Goal: Information Seeking & Learning: Learn about a topic

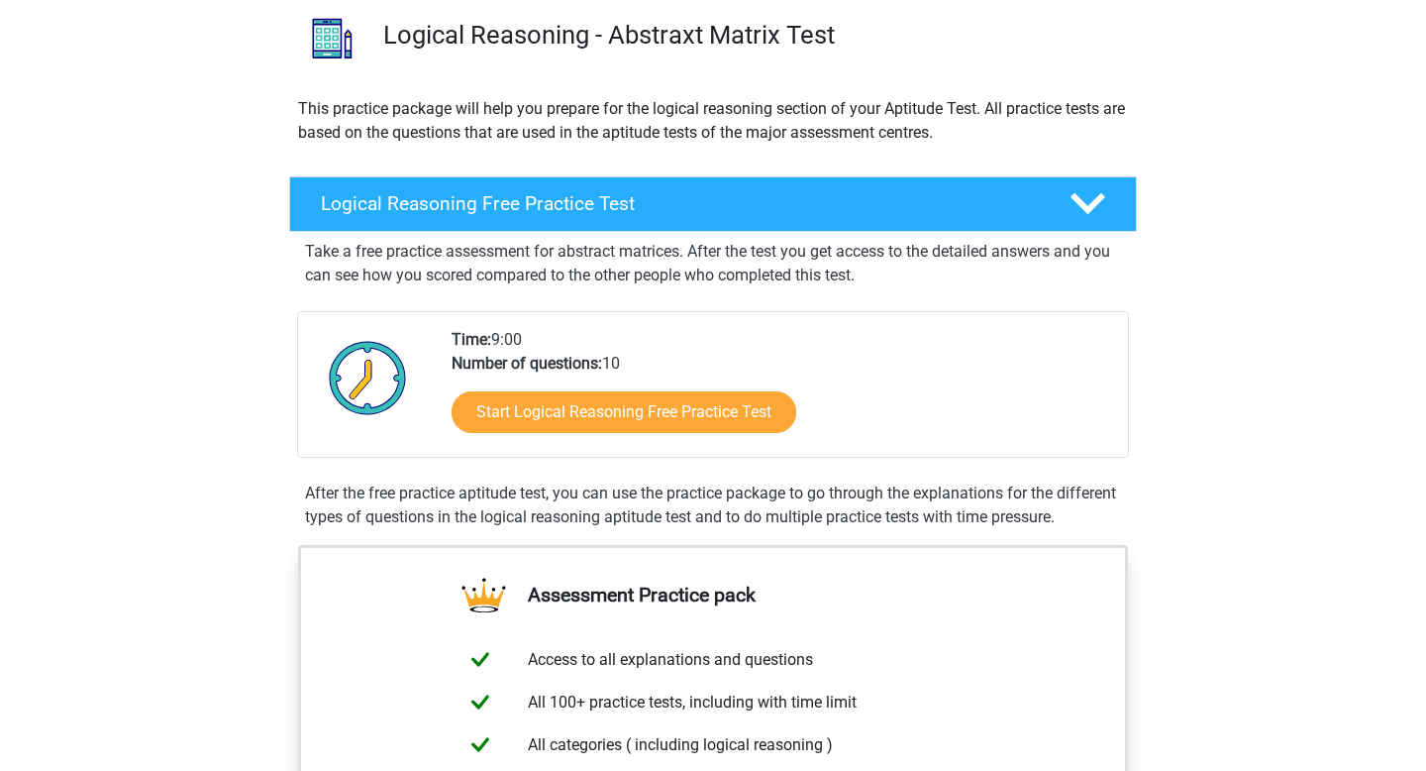
scroll to position [173, 0]
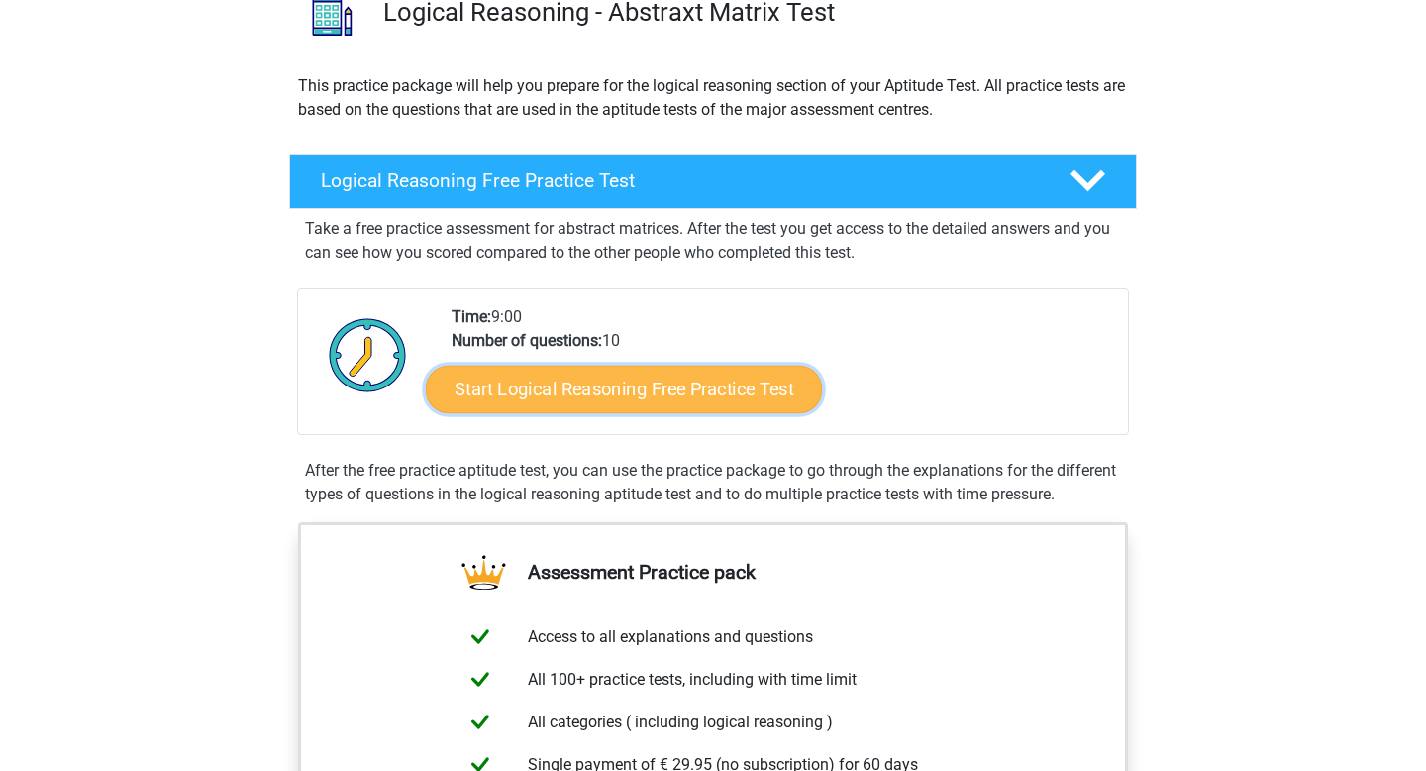
click at [651, 391] on link "Start Logical Reasoning Free Practice Test" at bounding box center [624, 389] width 396 height 48
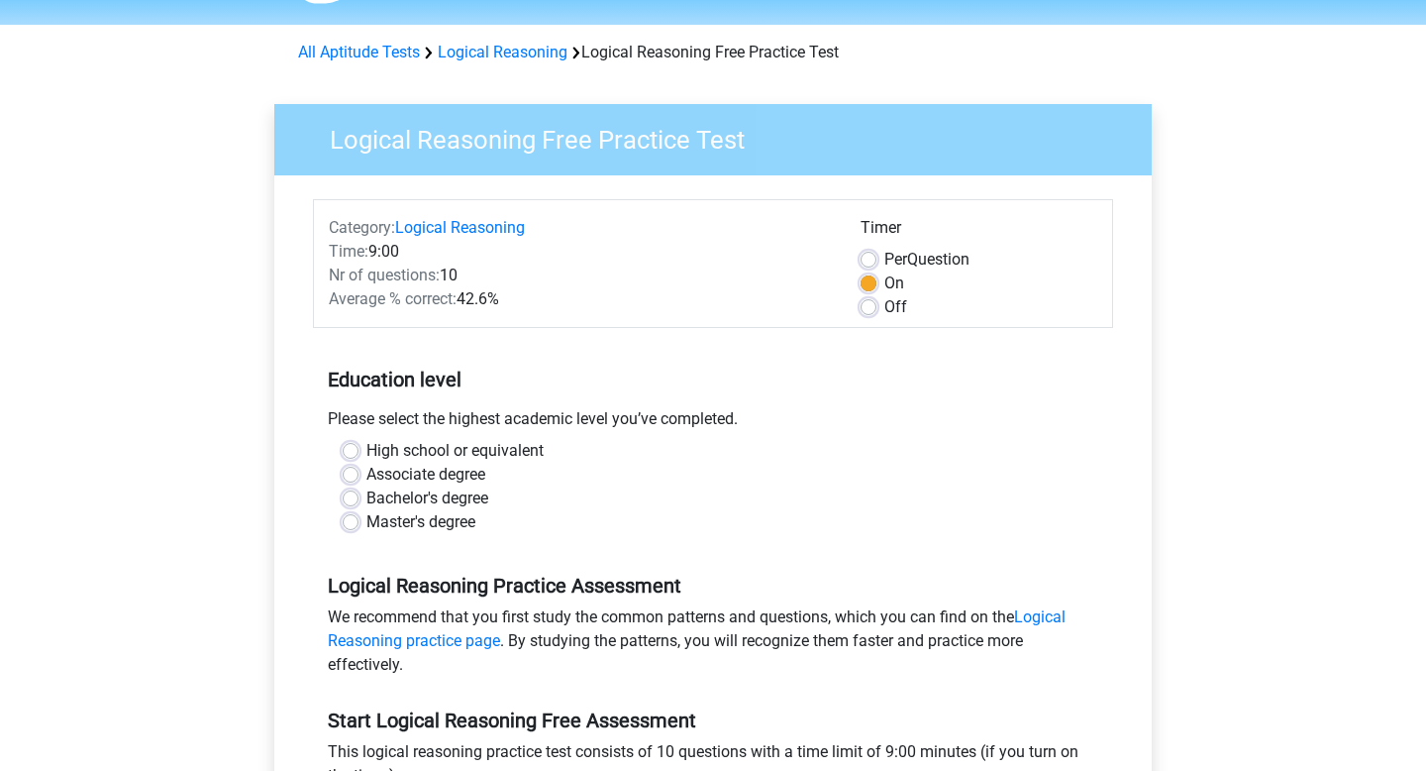
scroll to position [75, 0]
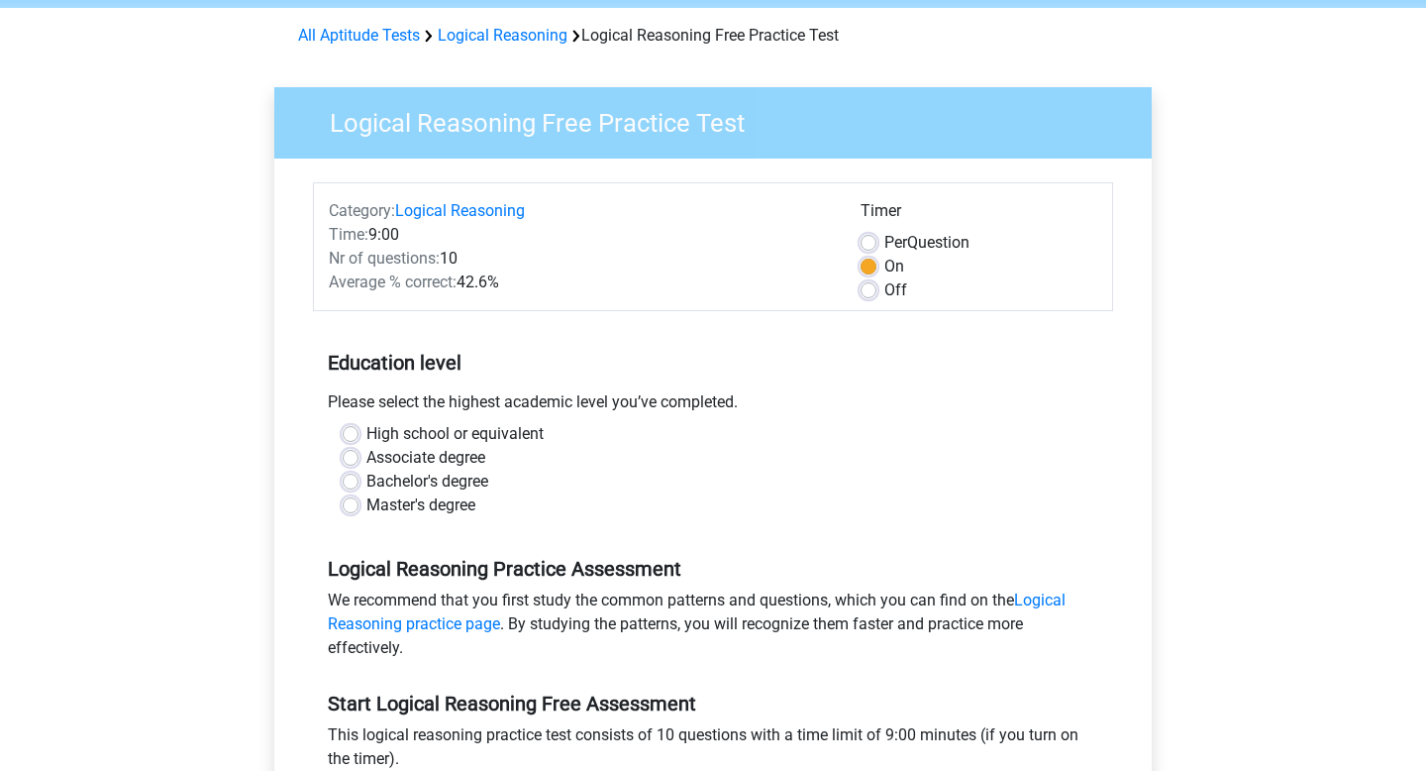
click at [466, 481] on label "Bachelor's degree" at bounding box center [427, 482] width 122 height 24
click at [359, 481] on input "Bachelor's degree" at bounding box center [351, 480] width 16 height 20
radio input "true"
click at [435, 460] on label "Associate degree" at bounding box center [425, 458] width 119 height 24
click at [359, 460] on input "Associate degree" at bounding box center [351, 456] width 16 height 20
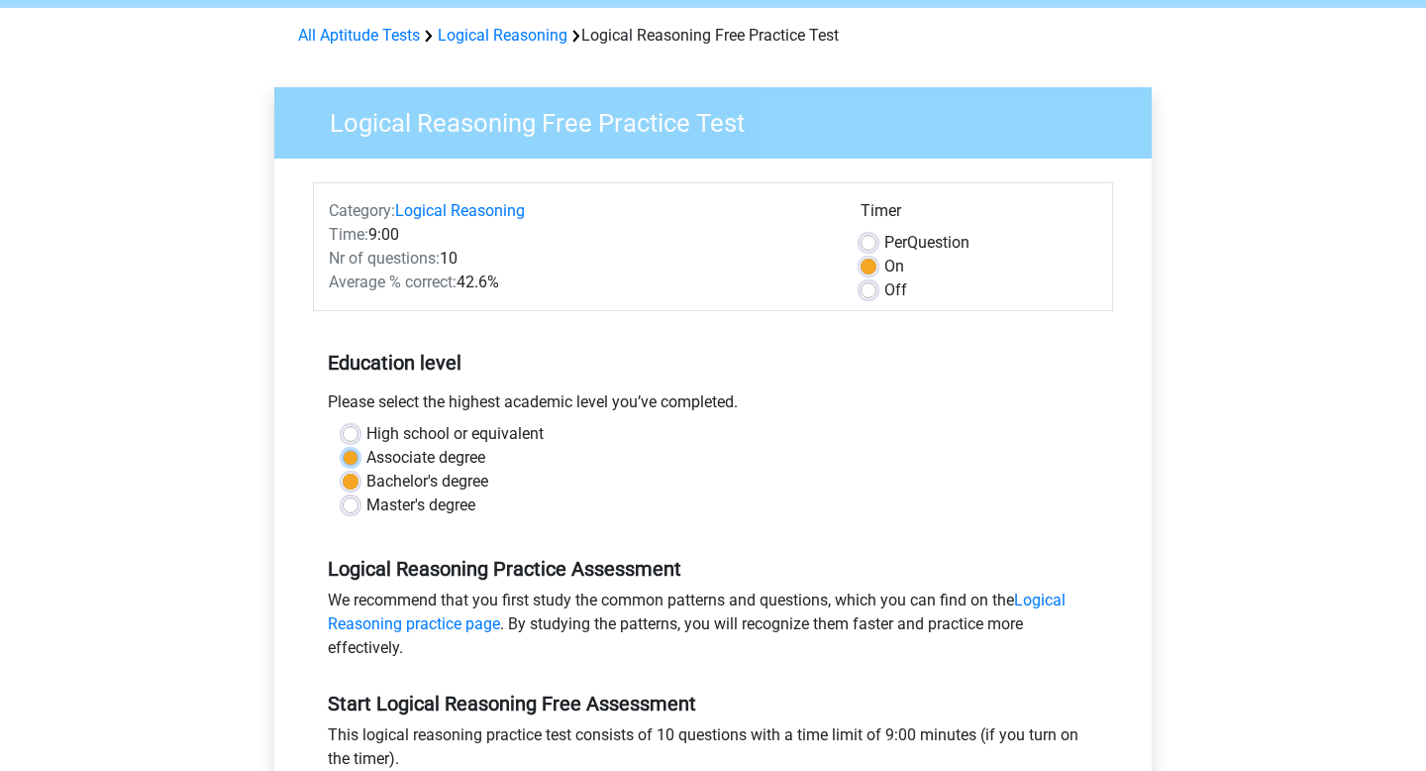
radio input "true"
click at [457, 429] on label "High school or equivalent" at bounding box center [454, 434] width 177 height 24
click at [359, 429] on input "High school or equivalent" at bounding box center [351, 432] width 16 height 20
radio input "true"
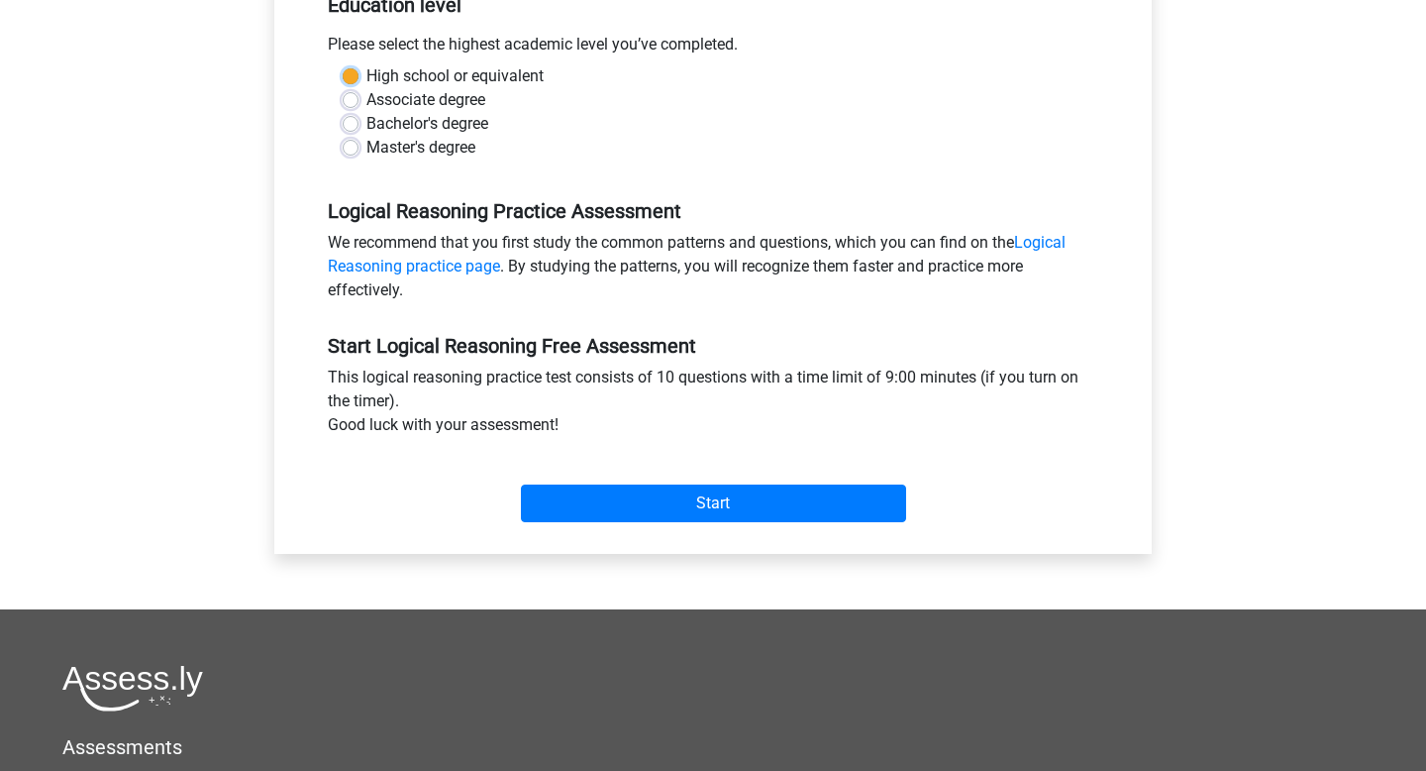
scroll to position [446, 0]
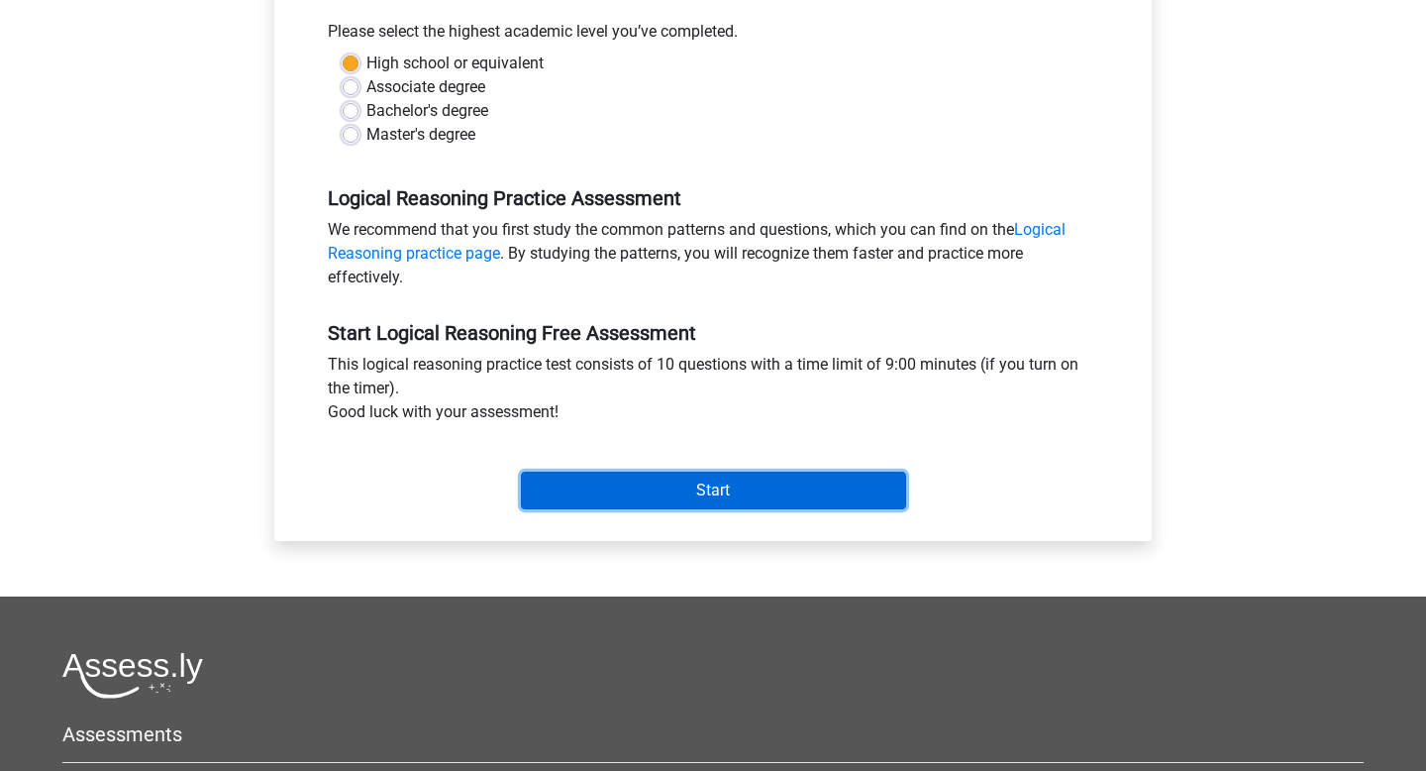
click at [592, 482] on input "Start" at bounding box center [713, 490] width 385 height 38
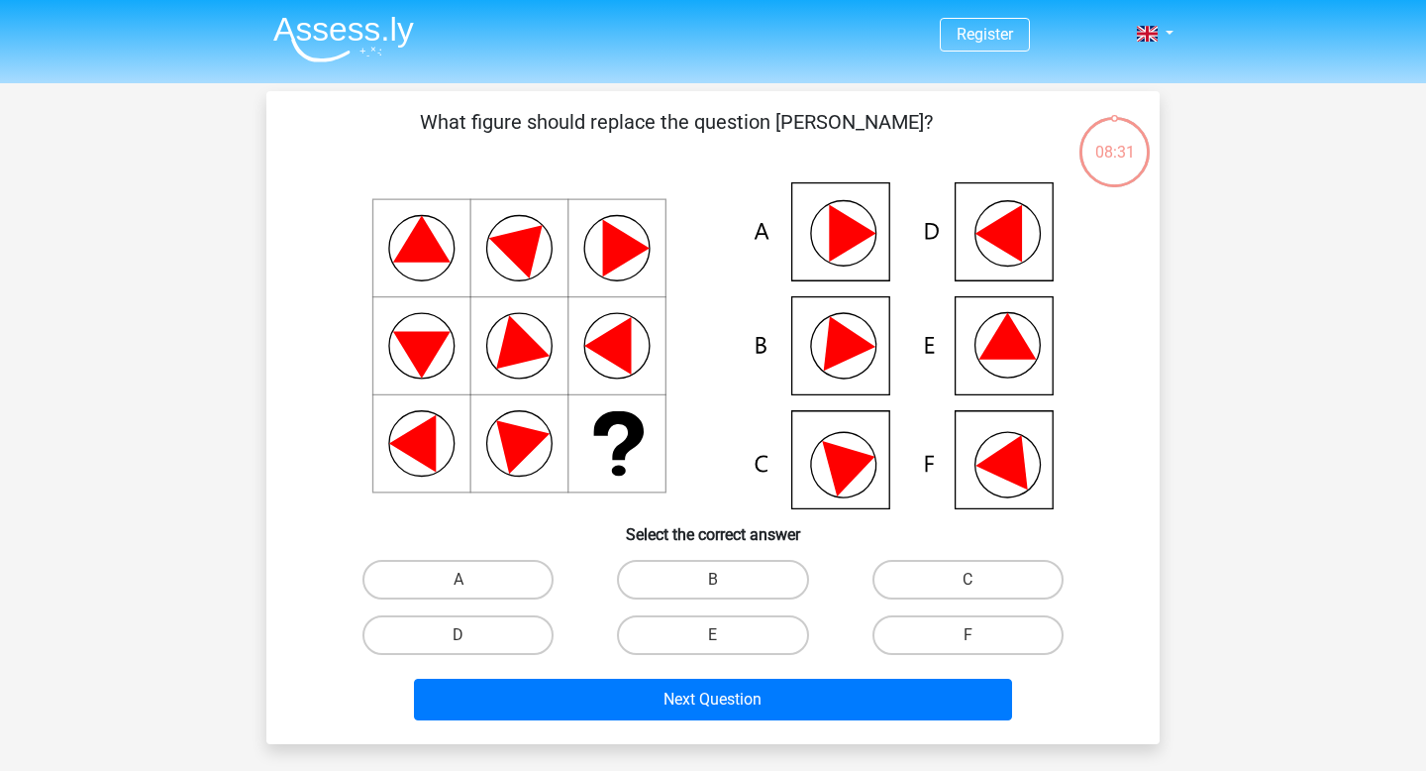
click at [1003, 344] on icon at bounding box center [1008, 336] width 57 height 47
click at [730, 639] on label "E" at bounding box center [712, 635] width 191 height 40
click at [726, 639] on input "E" at bounding box center [719, 641] width 13 height 13
radio input "true"
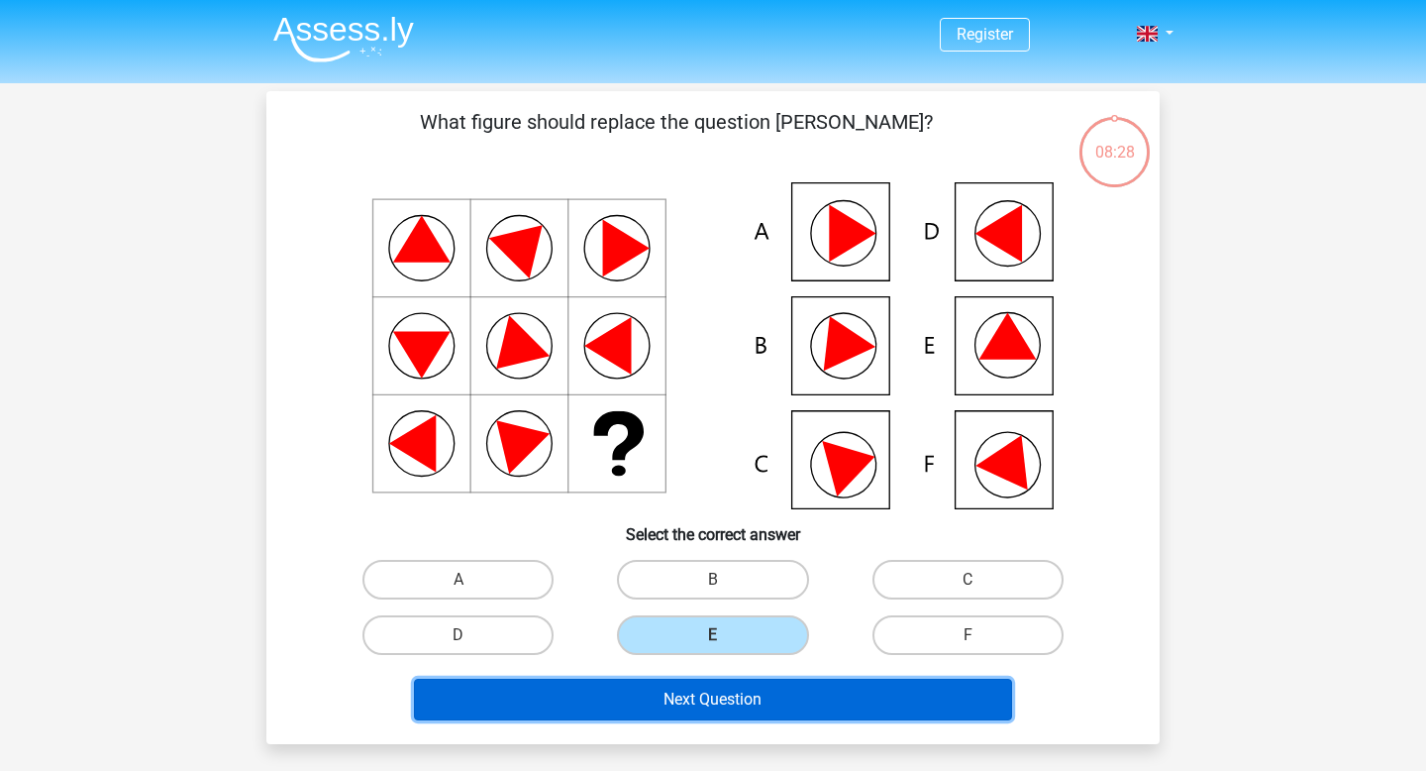
click at [738, 694] on button "Next Question" at bounding box center [713, 700] width 599 height 42
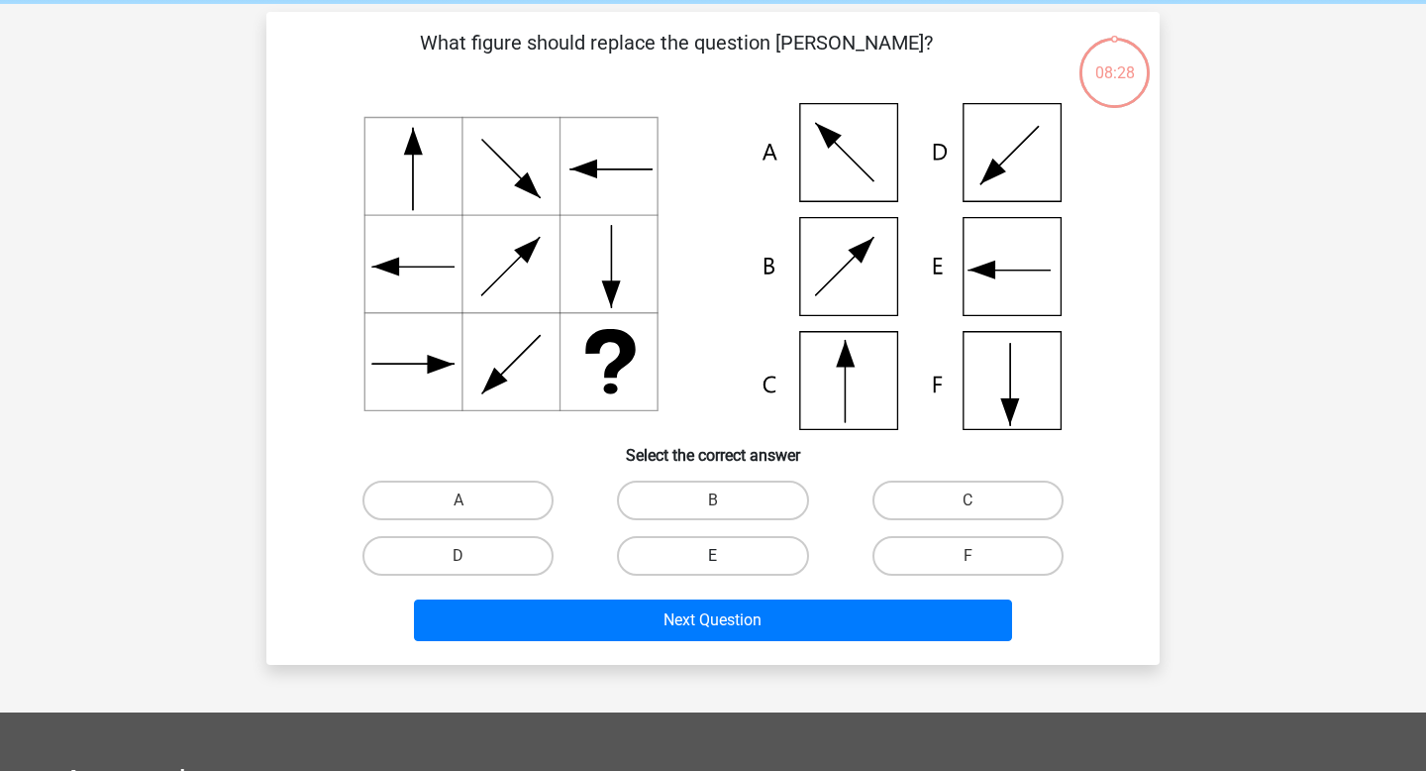
scroll to position [91, 0]
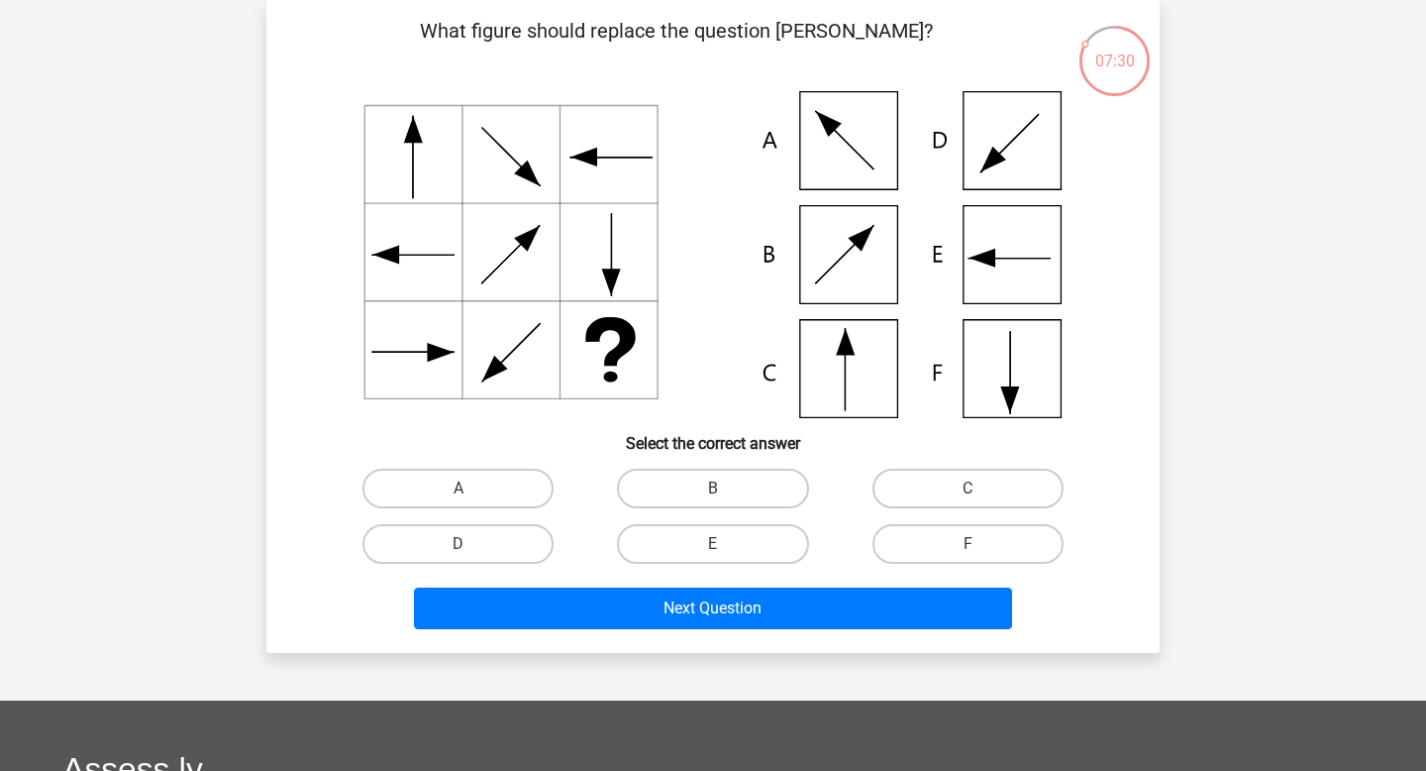
click at [847, 375] on icon at bounding box center [713, 254] width 798 height 327
click at [945, 485] on label "C" at bounding box center [968, 489] width 191 height 40
click at [968, 488] on input "C" at bounding box center [974, 494] width 13 height 13
radio input "true"
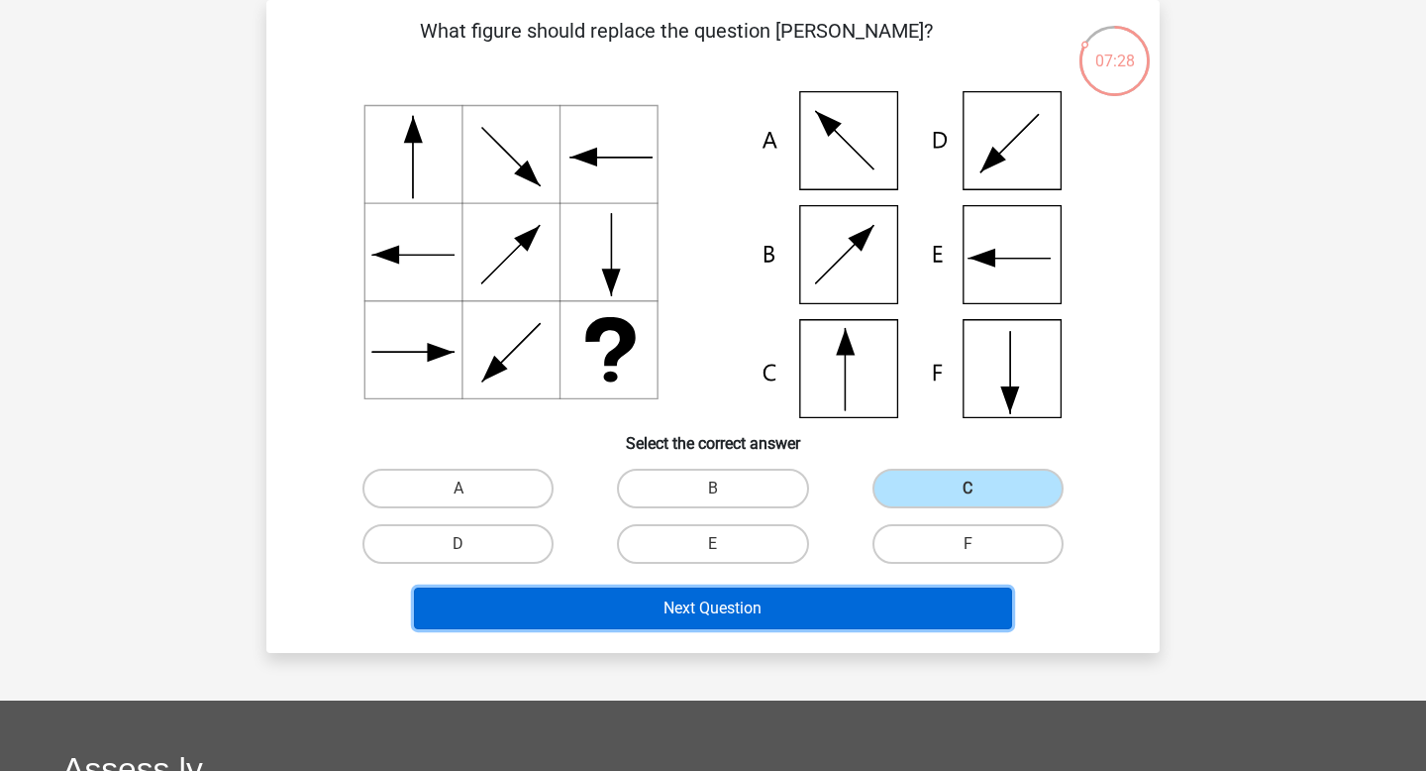
click at [851, 606] on button "Next Question" at bounding box center [713, 608] width 599 height 42
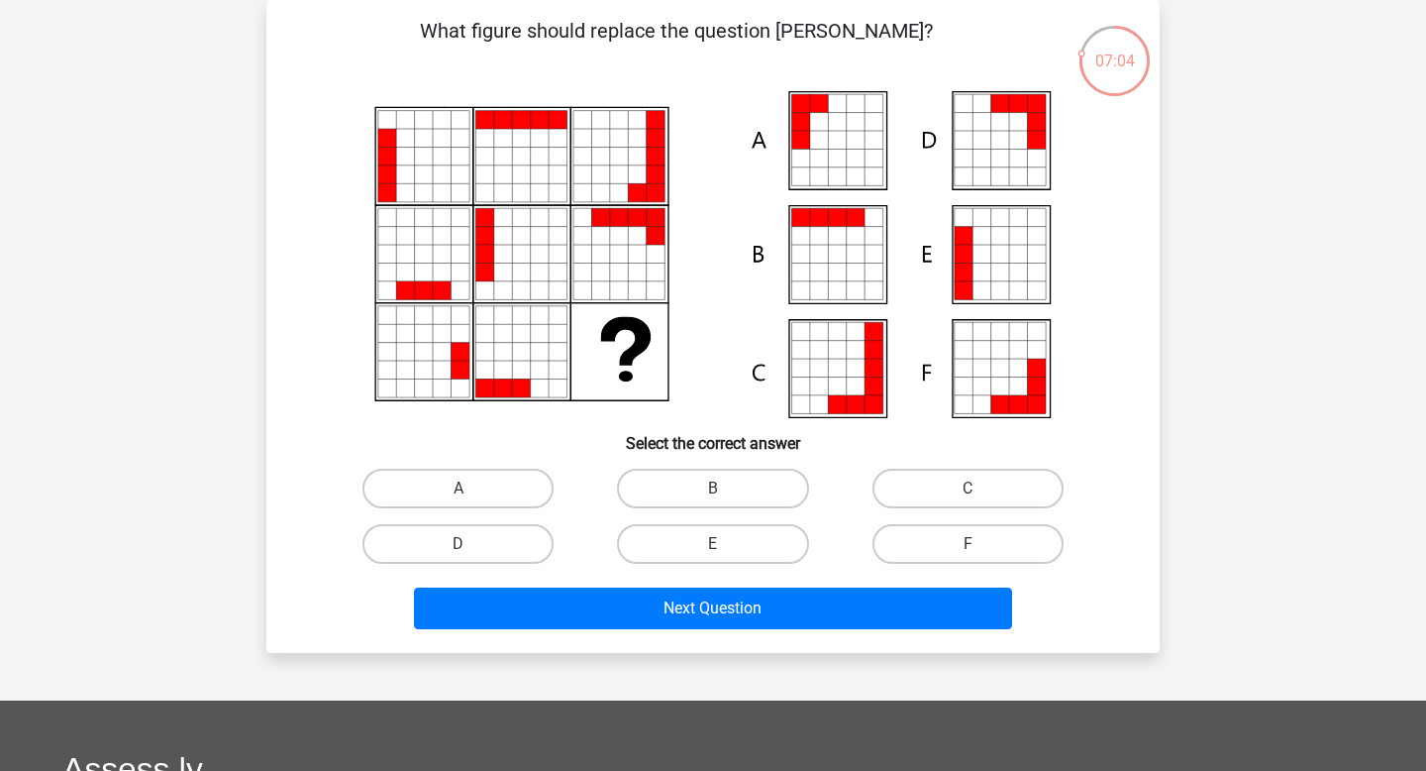
click at [816, 118] on icon at bounding box center [819, 122] width 18 height 18
click at [504, 493] on label "A" at bounding box center [458, 489] width 191 height 40
click at [471, 493] on input "A" at bounding box center [465, 494] width 13 height 13
radio input "true"
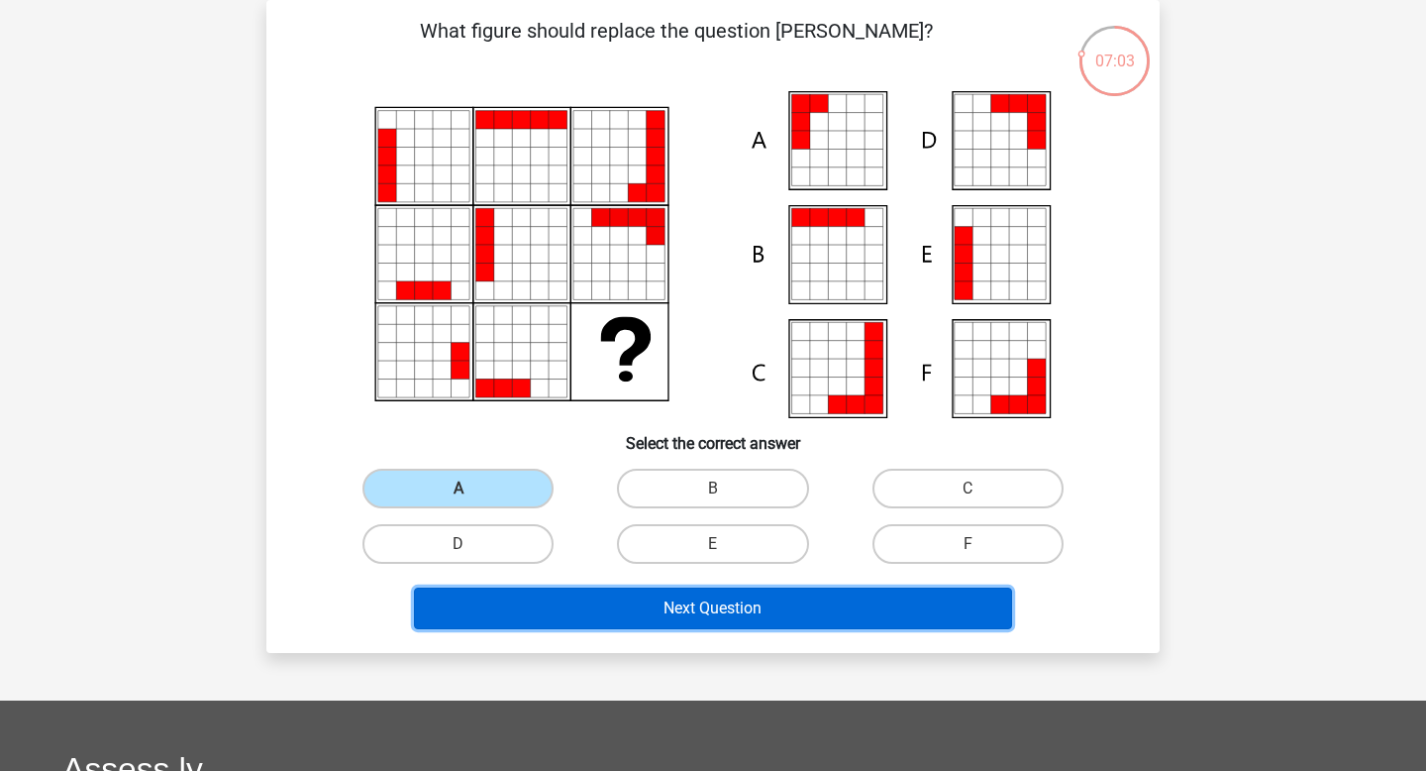
click at [574, 606] on button "Next Question" at bounding box center [713, 608] width 599 height 42
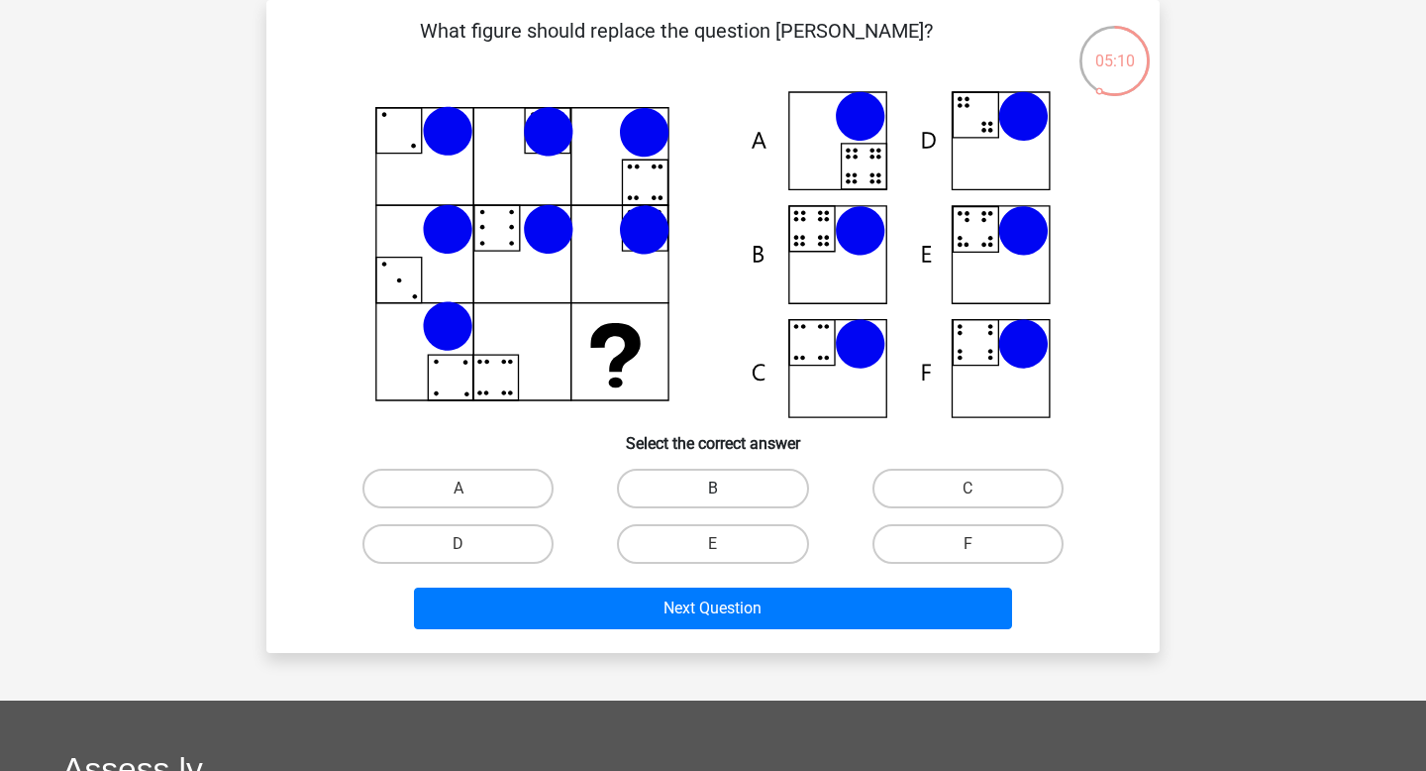
click at [738, 493] on label "B" at bounding box center [712, 489] width 191 height 40
click at [726, 493] on input "B" at bounding box center [719, 494] width 13 height 13
radio input "true"
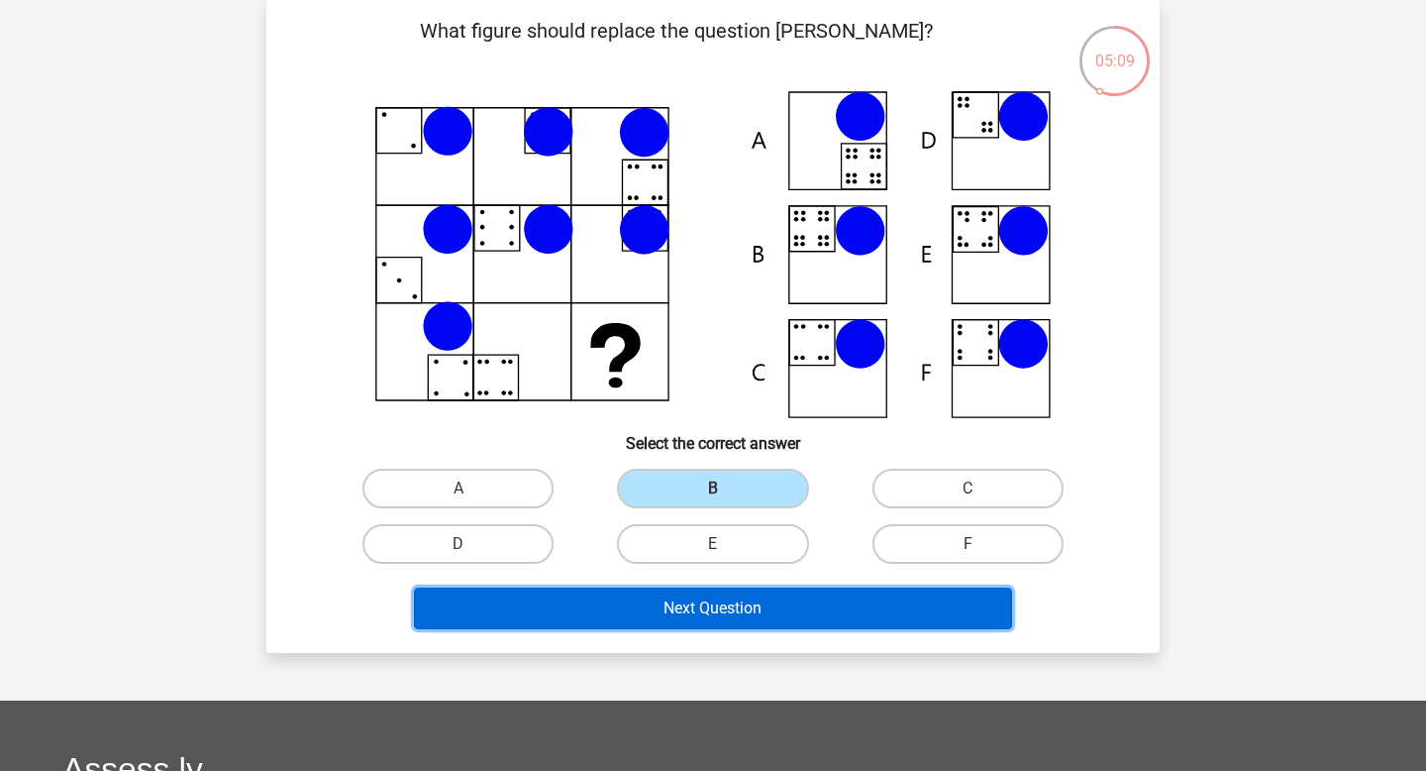
click at [749, 600] on button "Next Question" at bounding box center [713, 608] width 599 height 42
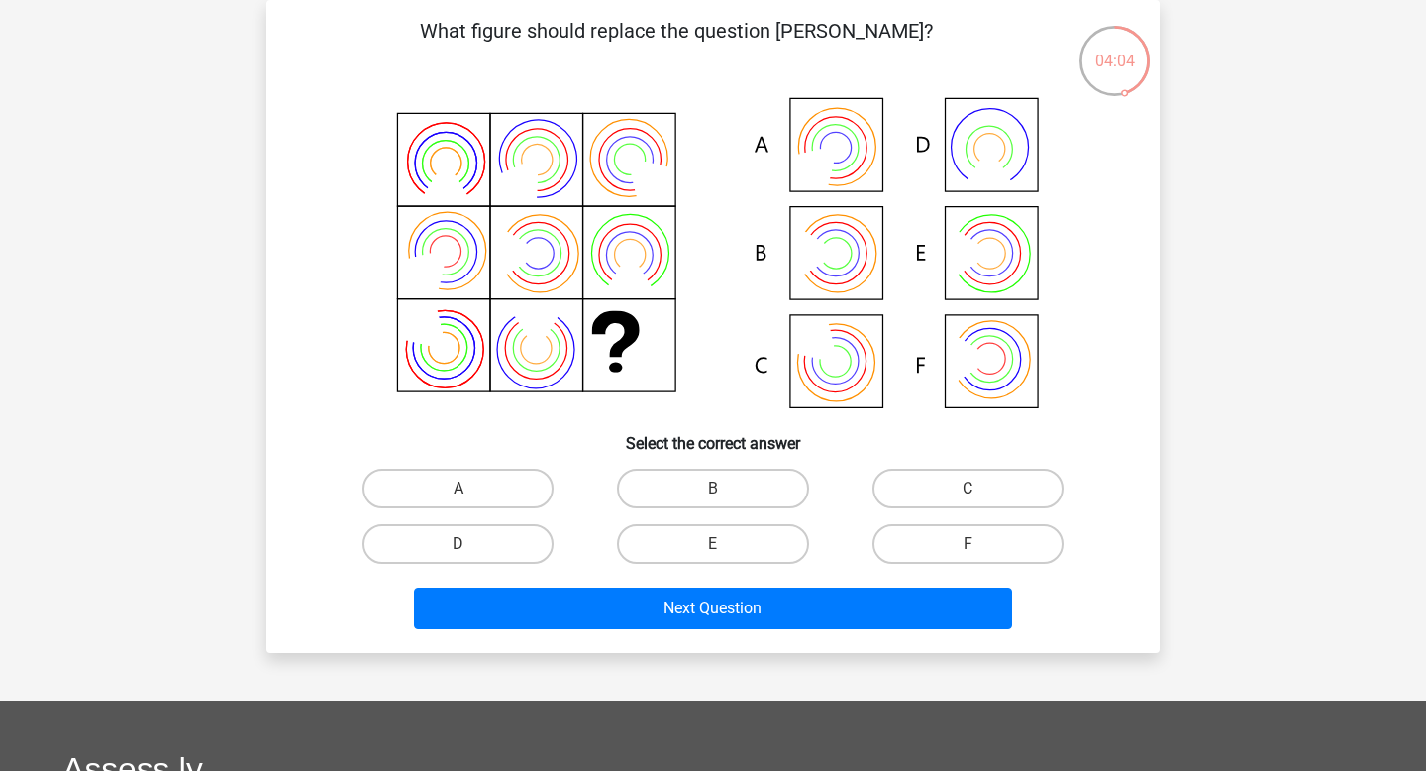
click at [851, 156] on icon at bounding box center [713, 254] width 798 height 327
click at [522, 496] on label "A" at bounding box center [458, 489] width 191 height 40
click at [471, 496] on input "A" at bounding box center [465, 494] width 13 height 13
radio input "true"
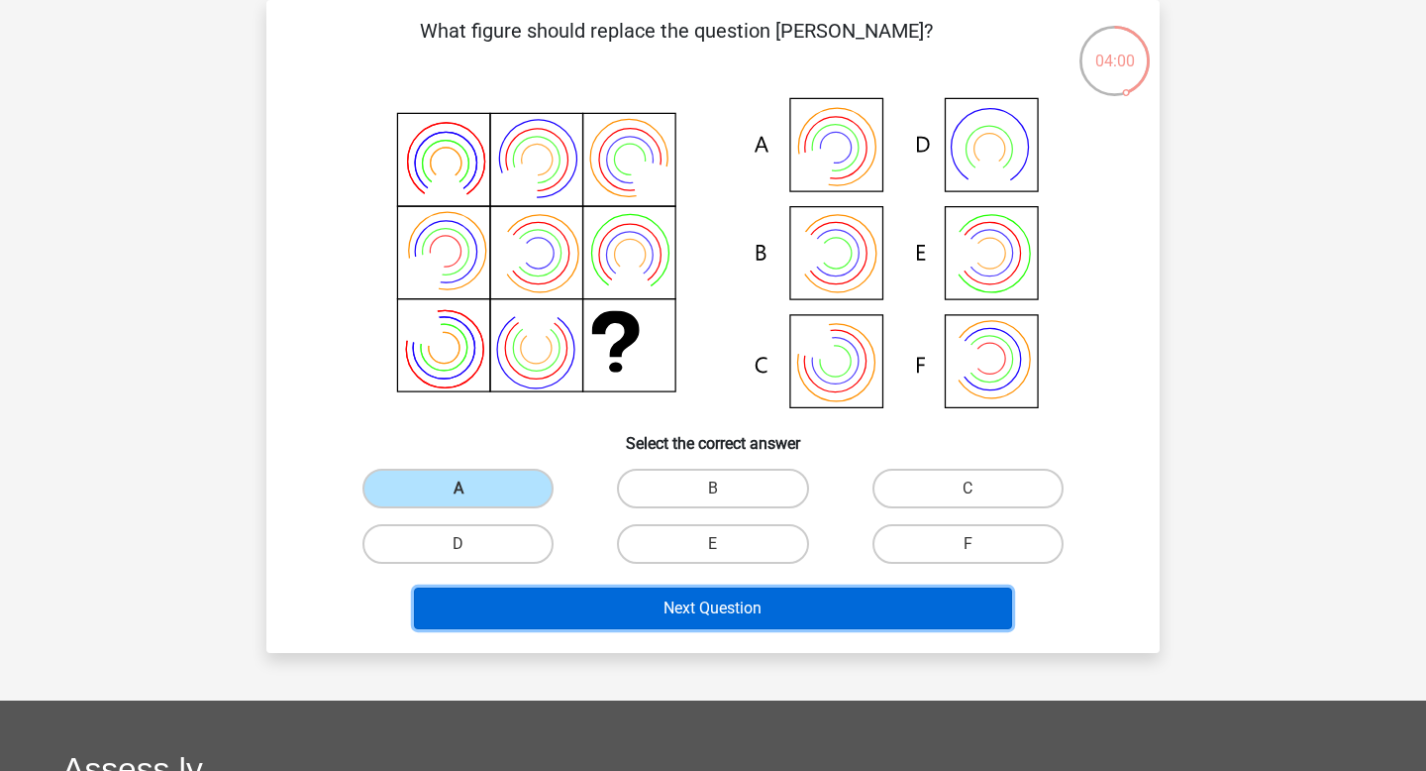
click at [628, 598] on button "Next Question" at bounding box center [713, 608] width 599 height 42
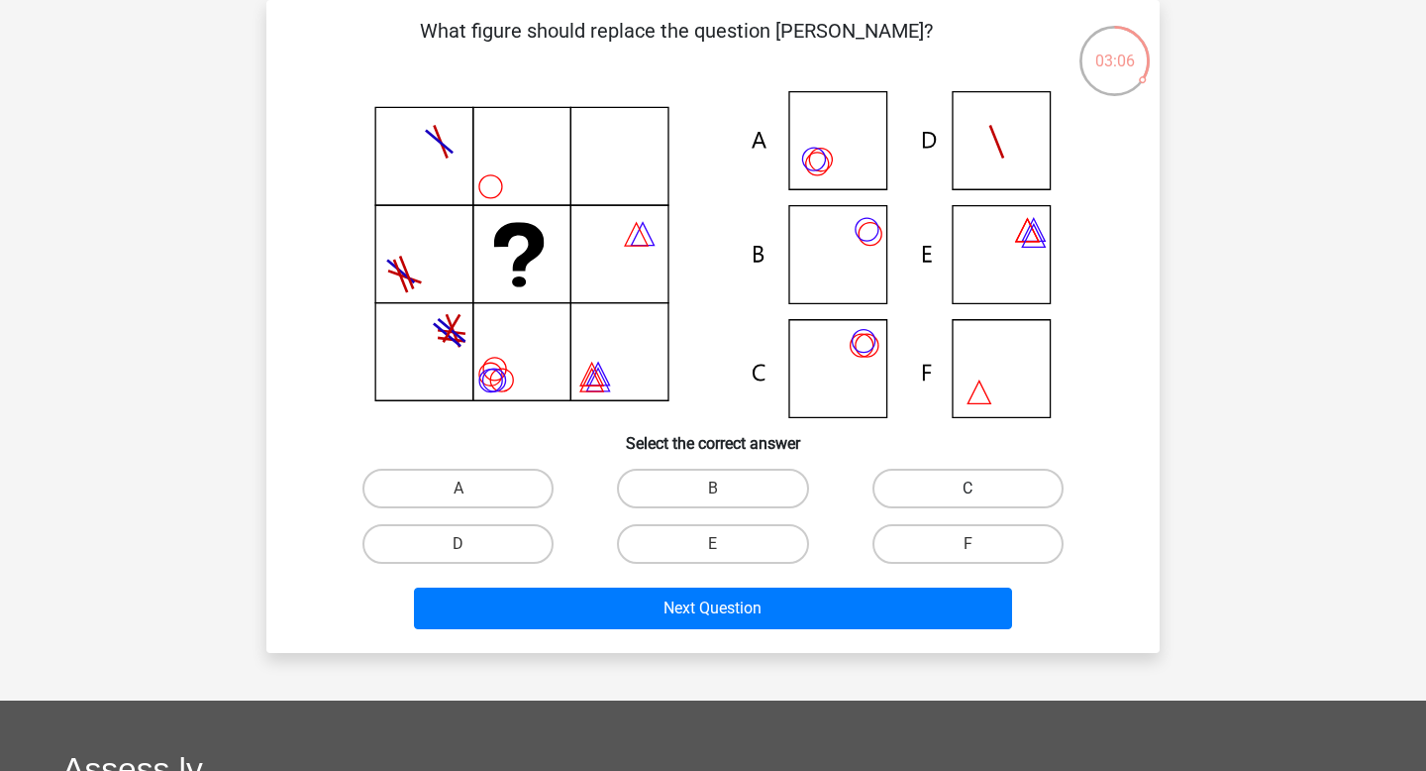
click at [935, 480] on label "C" at bounding box center [968, 489] width 191 height 40
click at [968, 488] on input "C" at bounding box center [974, 494] width 13 height 13
radio input "true"
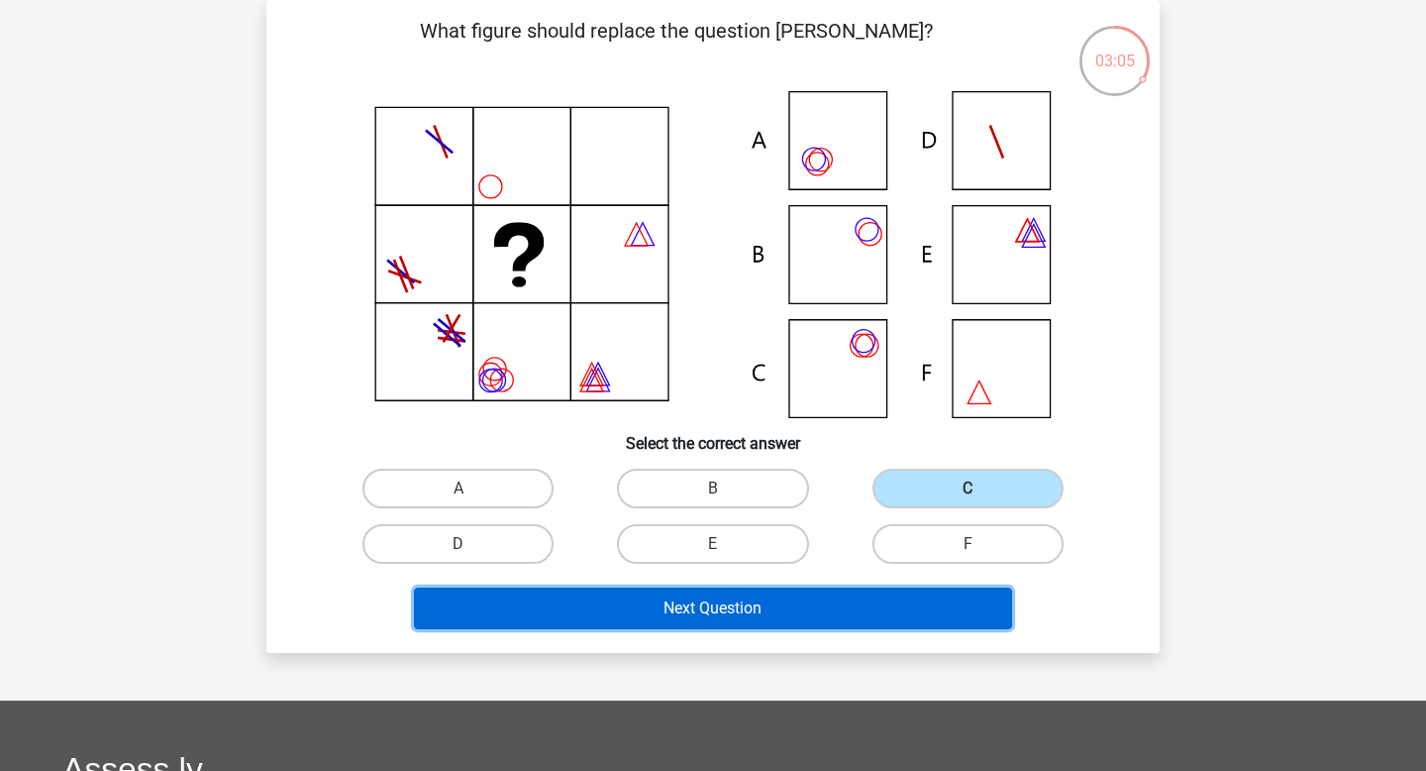
click at [791, 607] on button "Next Question" at bounding box center [713, 608] width 599 height 42
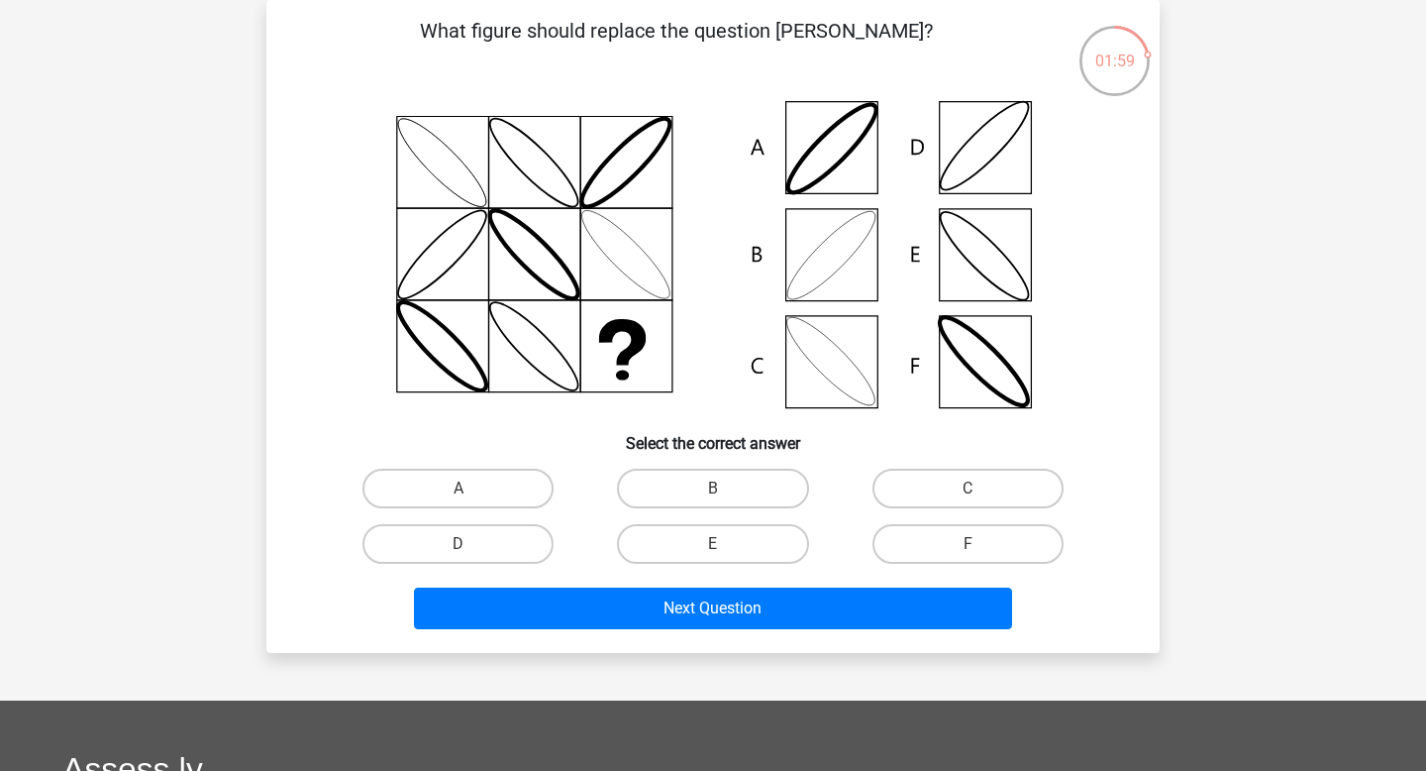
click at [831, 168] on icon at bounding box center [832, 148] width 106 height 106
click at [849, 251] on icon at bounding box center [713, 254] width 798 height 327
click at [714, 487] on label "B" at bounding box center [712, 489] width 191 height 40
click at [714, 488] on input "B" at bounding box center [719, 494] width 13 height 13
radio input "true"
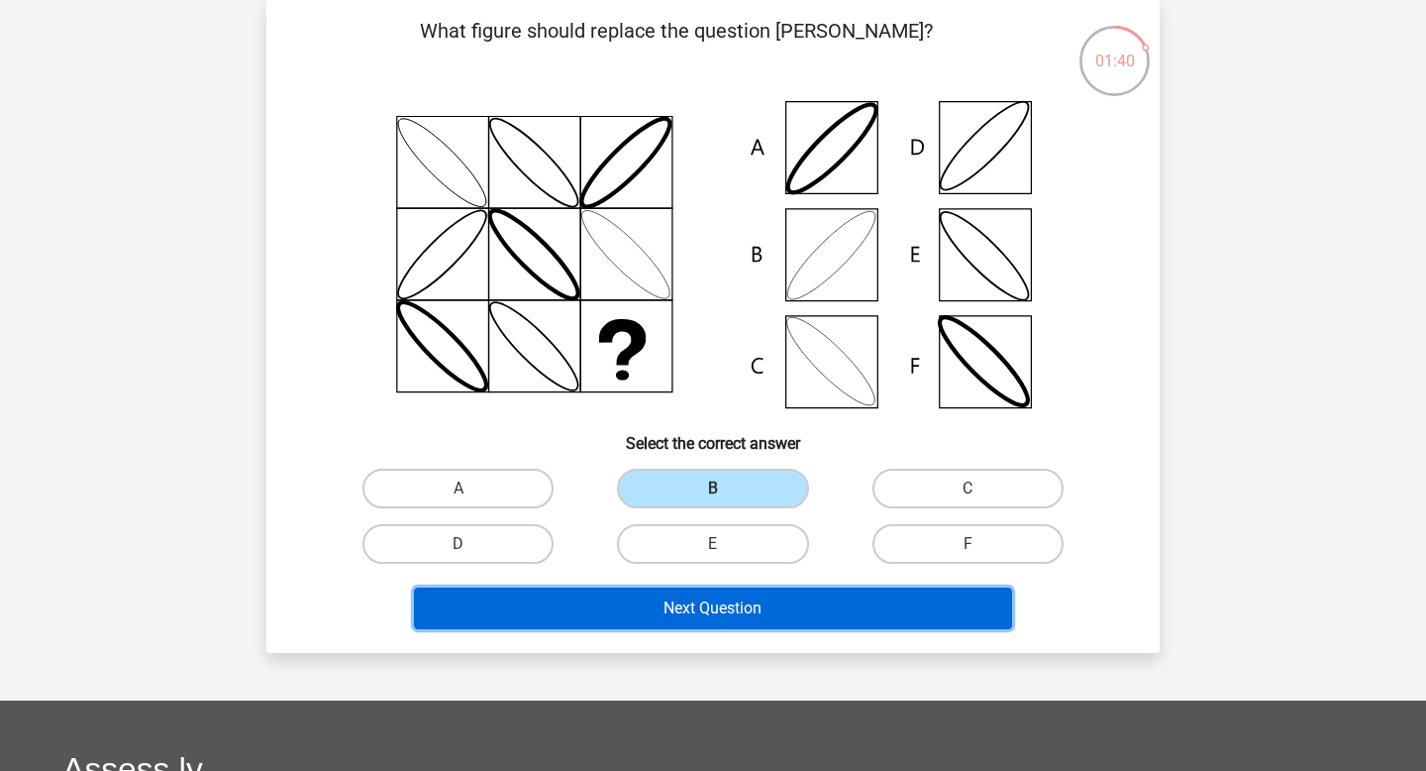
click at [707, 598] on button "Next Question" at bounding box center [713, 608] width 599 height 42
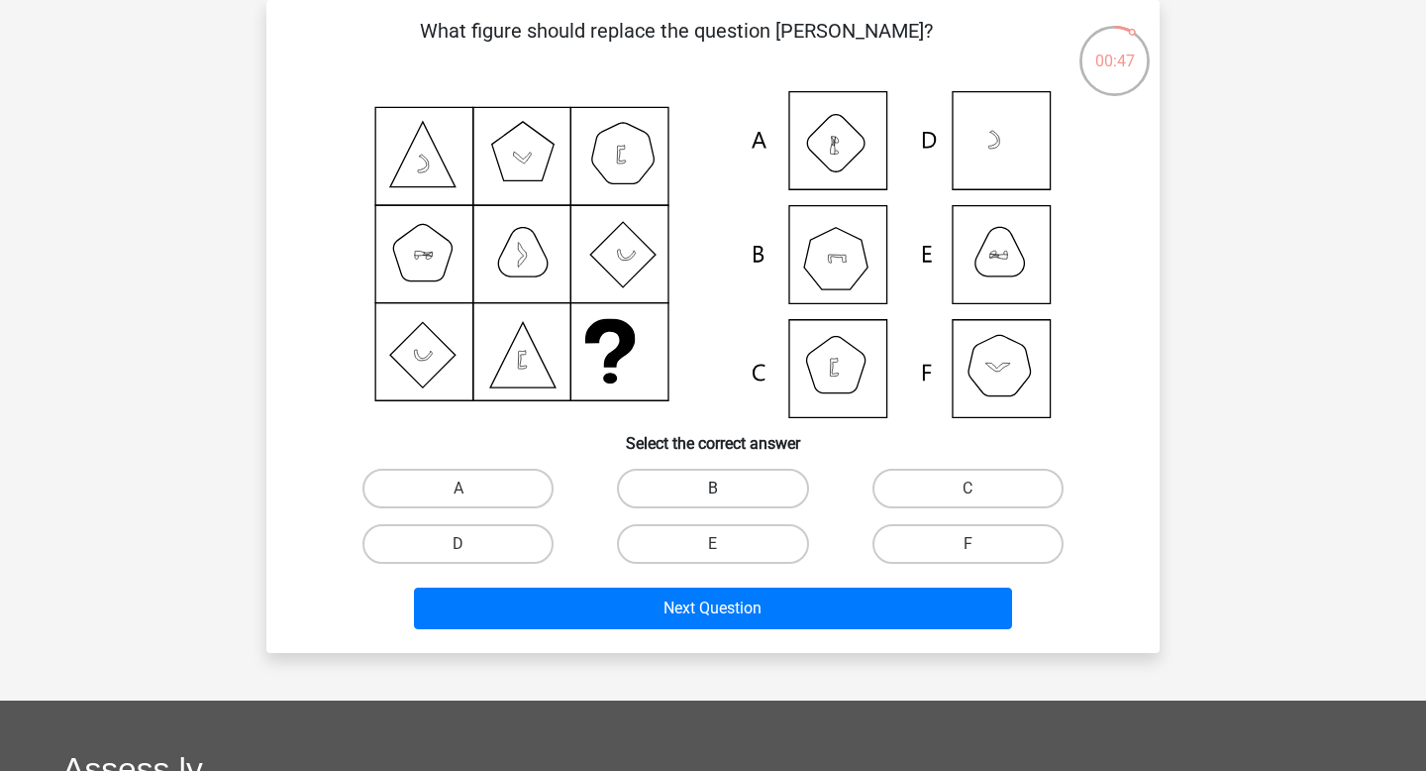
click at [778, 480] on label "B" at bounding box center [712, 489] width 191 height 40
click at [726, 488] on input "B" at bounding box center [719, 494] width 13 height 13
radio input "true"
click at [767, 631] on div "Next Question" at bounding box center [713, 612] width 765 height 50
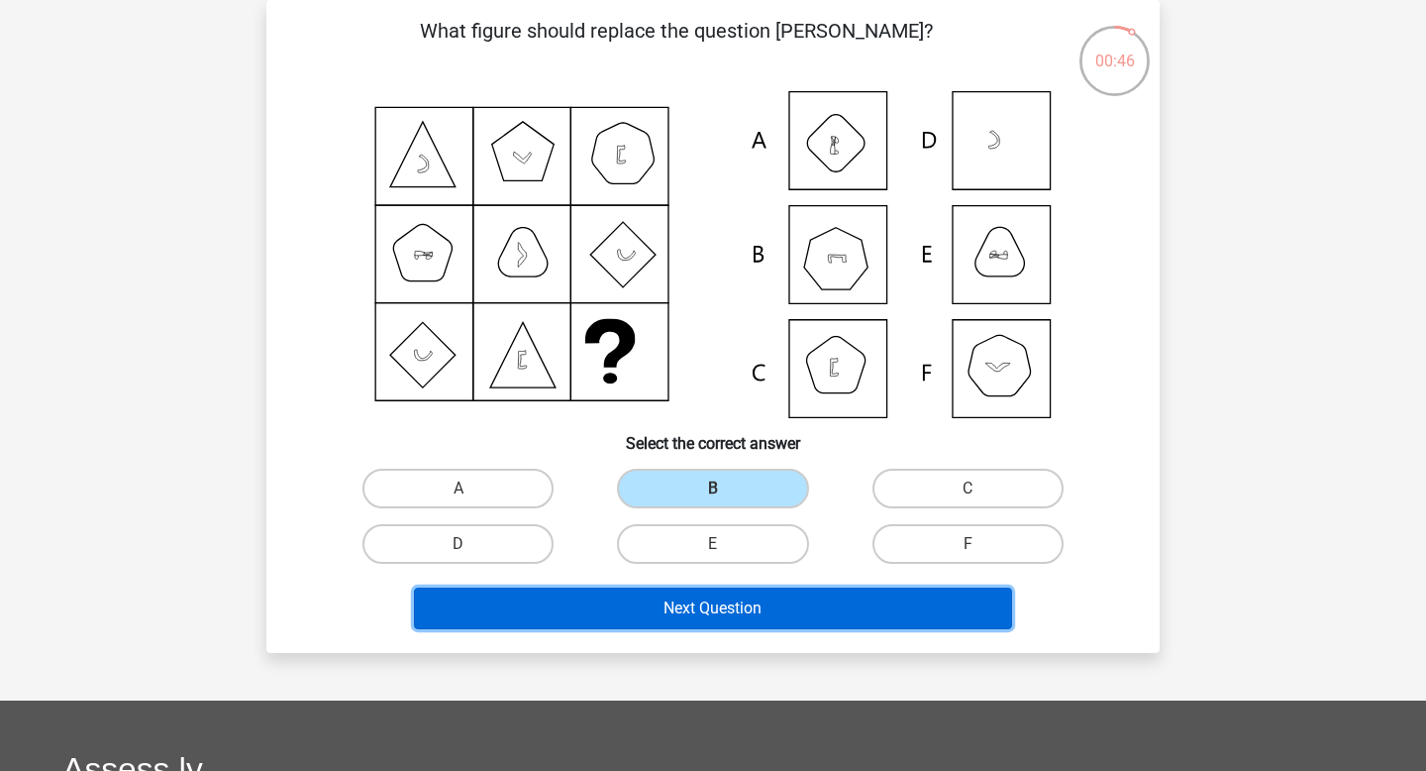
click at [769, 610] on button "Next Question" at bounding box center [713, 608] width 599 height 42
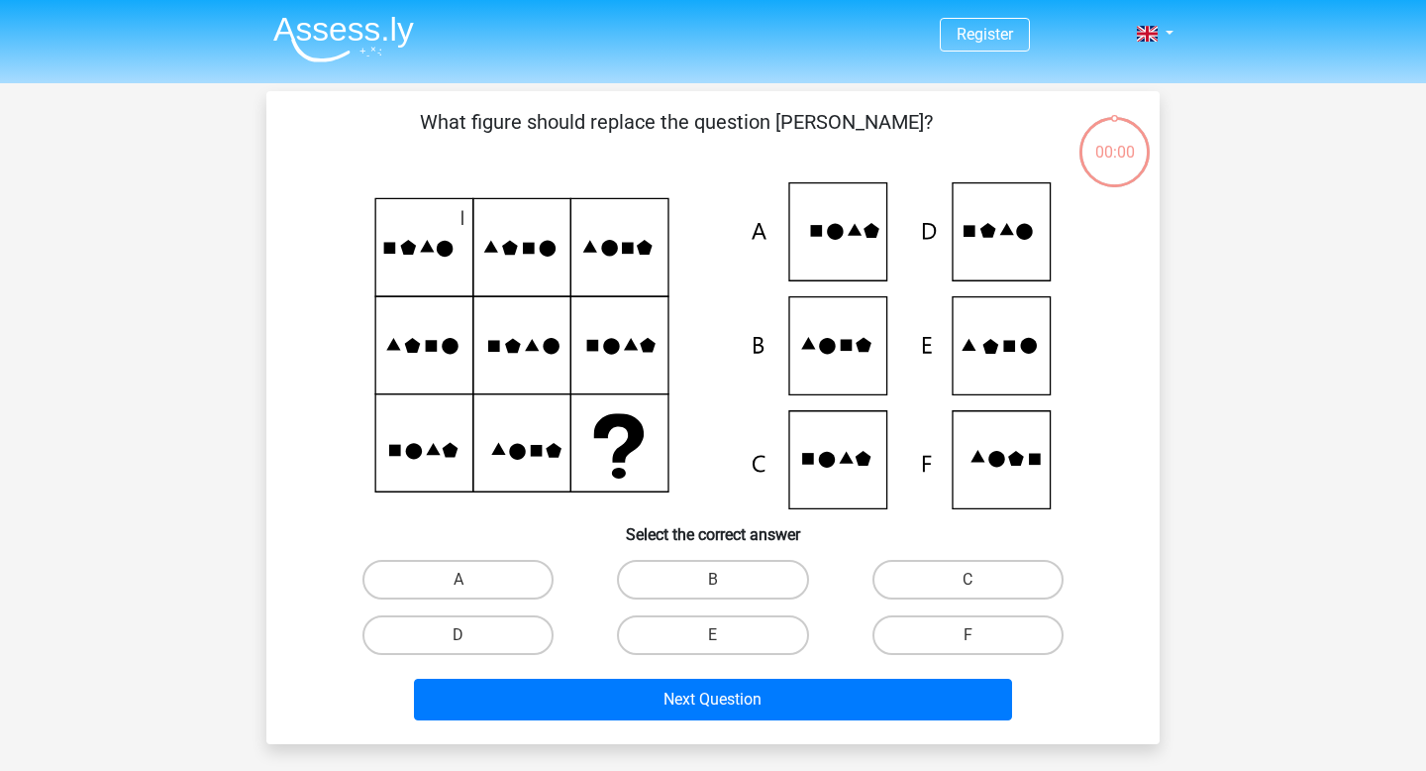
scroll to position [91, 0]
